Goal: Navigation & Orientation: Find specific page/section

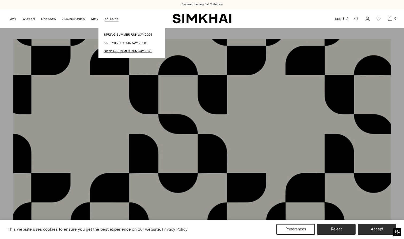
click at [131, 51] on link "Spring Summer Runway 2025" at bounding box center [132, 51] width 56 height 5
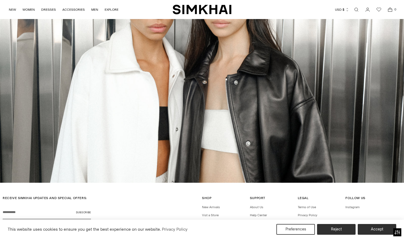
scroll to position [2331, 0]
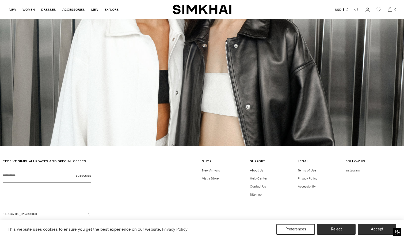
click at [255, 169] on link "About Us" at bounding box center [256, 170] width 13 height 4
